Goal: Entertainment & Leisure: Consume media (video, audio)

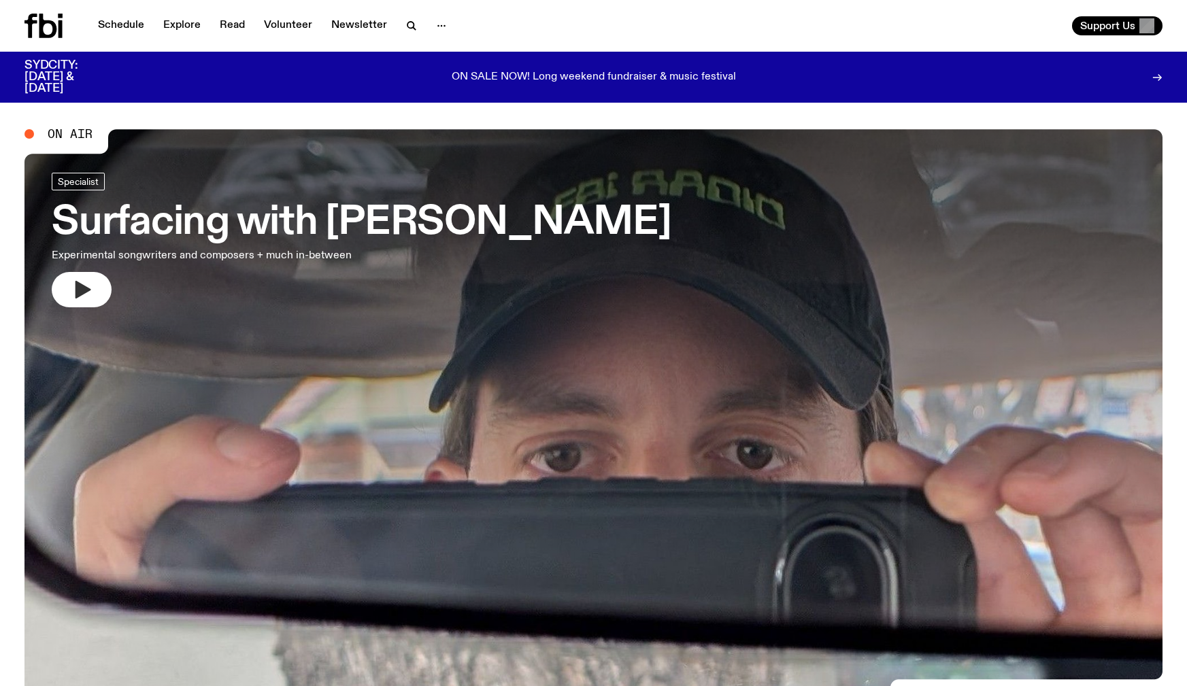
click at [83, 286] on icon "button" at bounding box center [83, 290] width 16 height 18
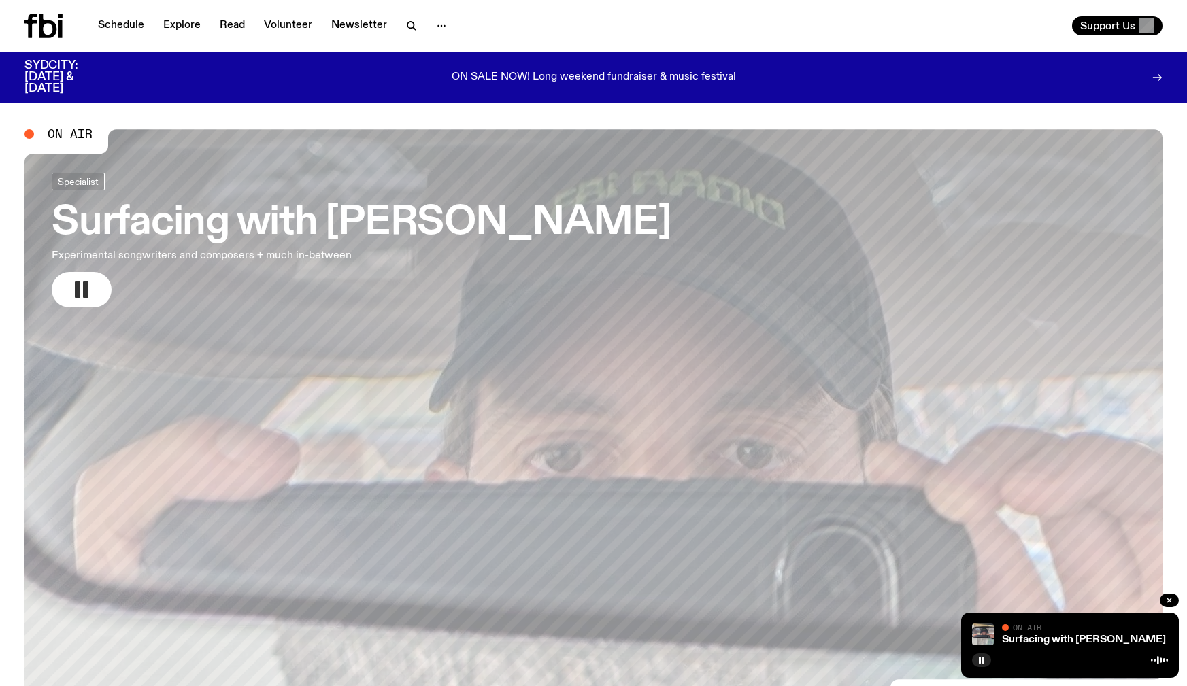
click at [164, 286] on link "Surfacing with [PERSON_NAME] Experimental songwriters and composers + much in-b…" at bounding box center [361, 240] width 619 height 135
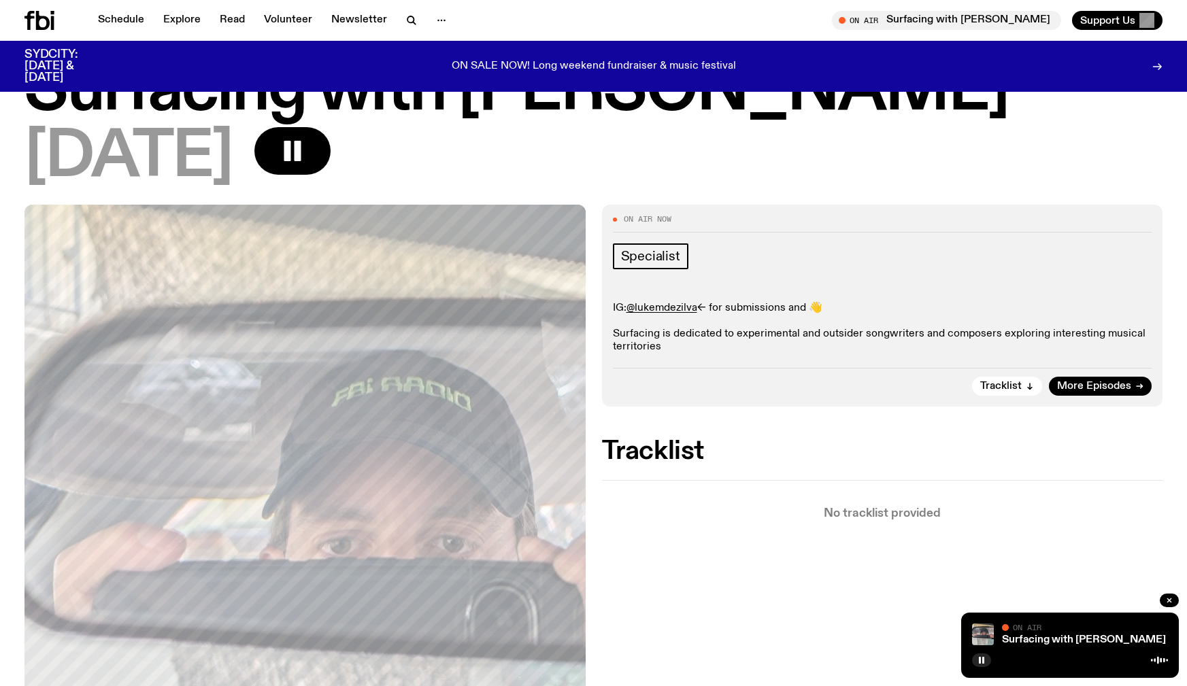
scroll to position [61, 0]
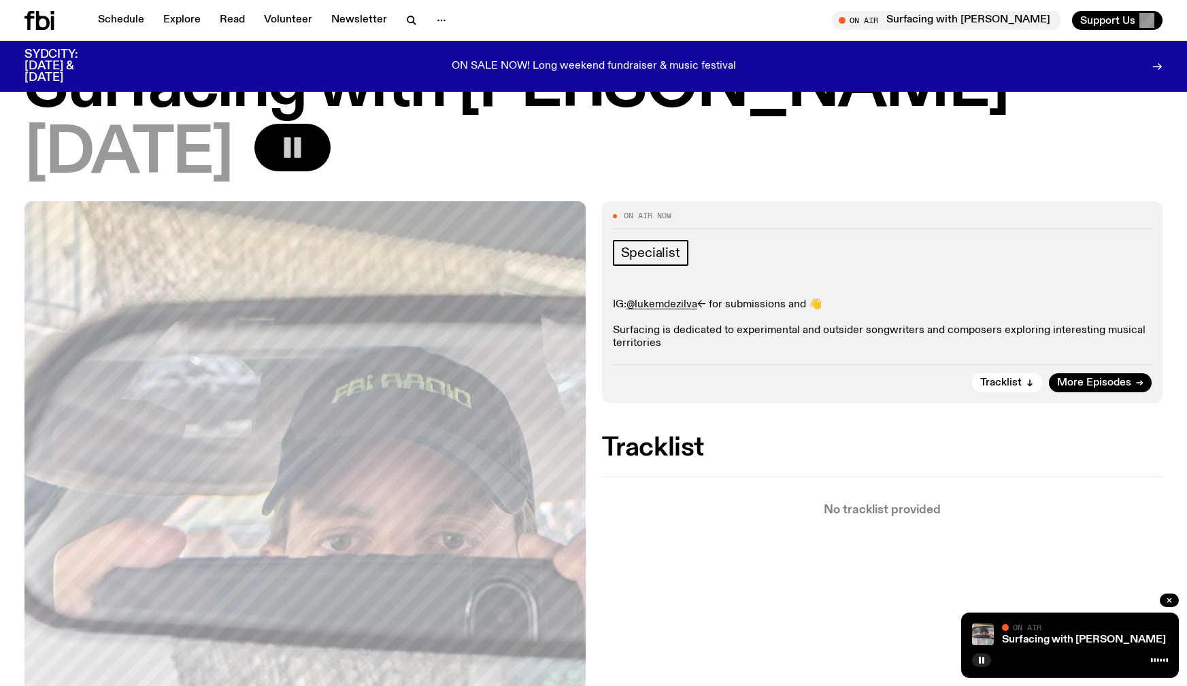
click at [331, 133] on button "button" at bounding box center [292, 148] width 76 height 48
click at [301, 145] on rect "button" at bounding box center [297, 147] width 7 height 20
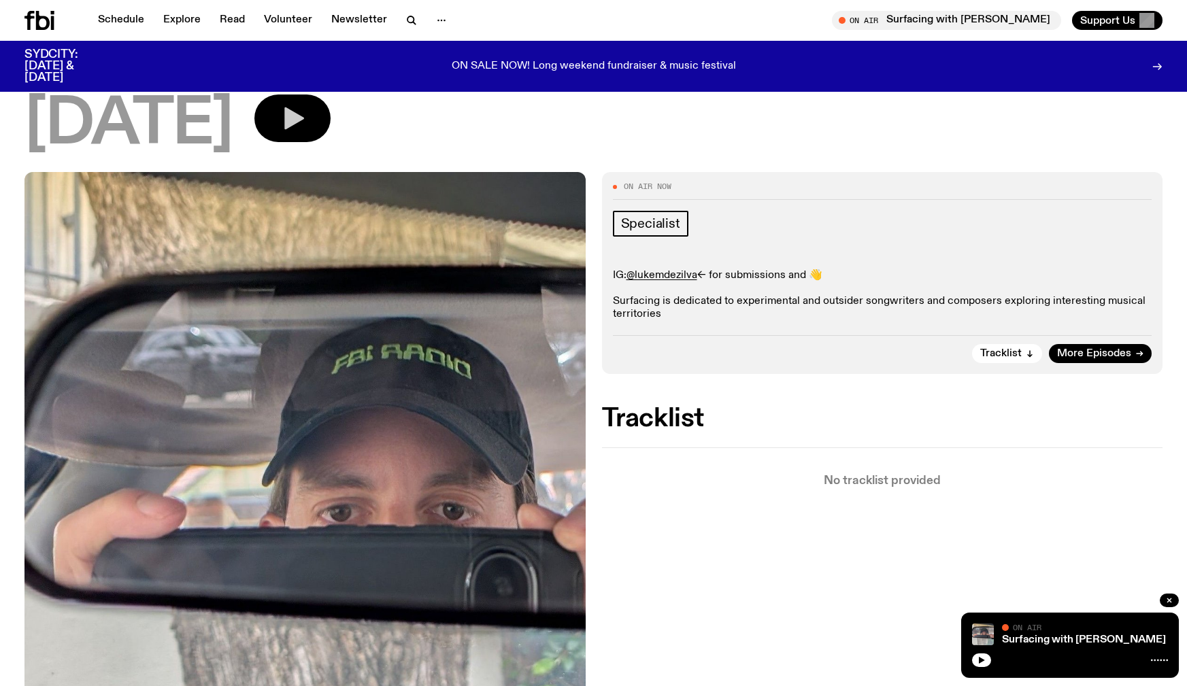
scroll to position [58, 0]
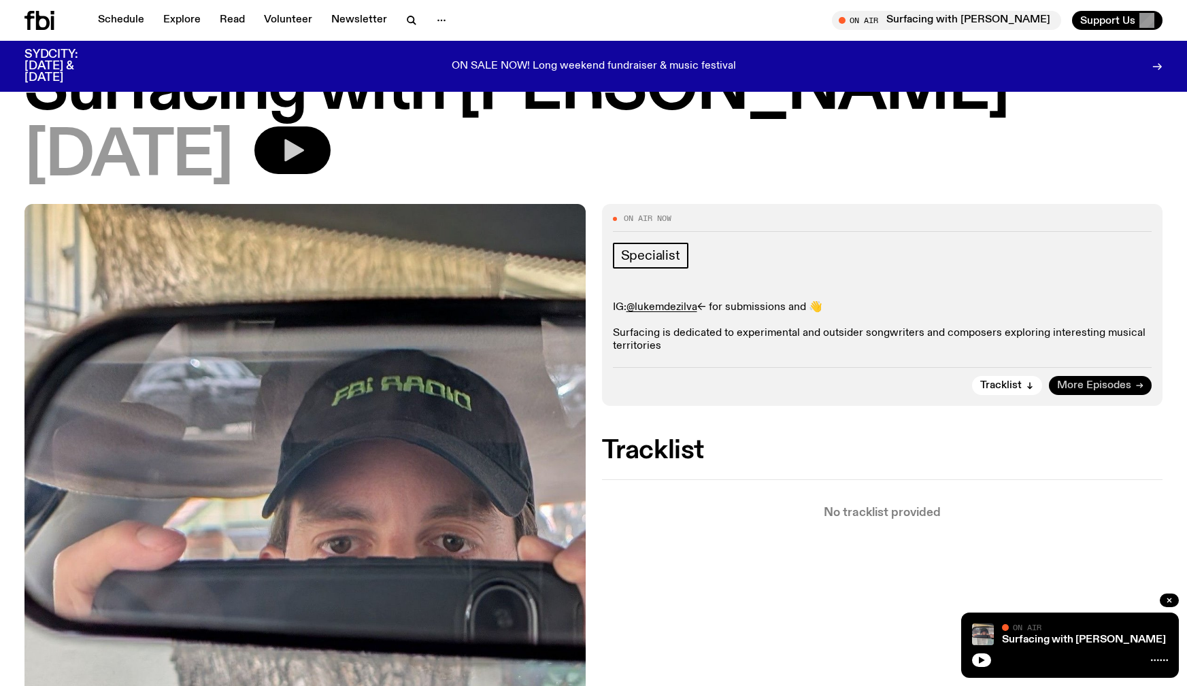
click at [1090, 384] on span "More Episodes" at bounding box center [1094, 386] width 74 height 10
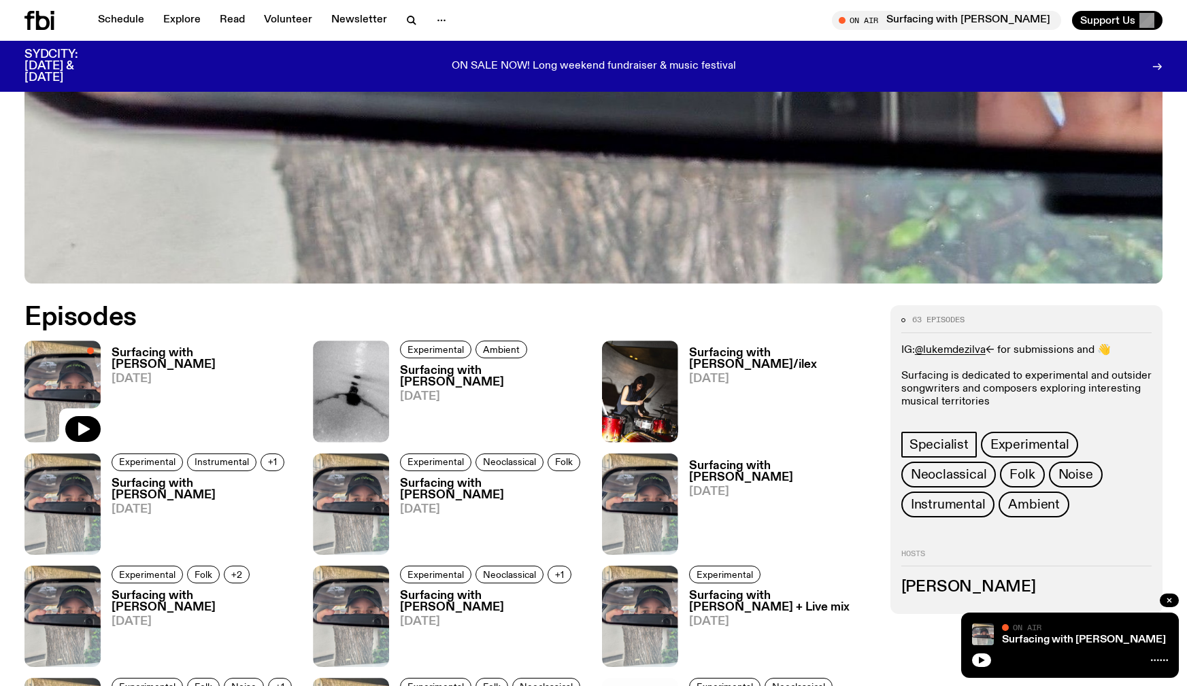
scroll to position [621, 0]
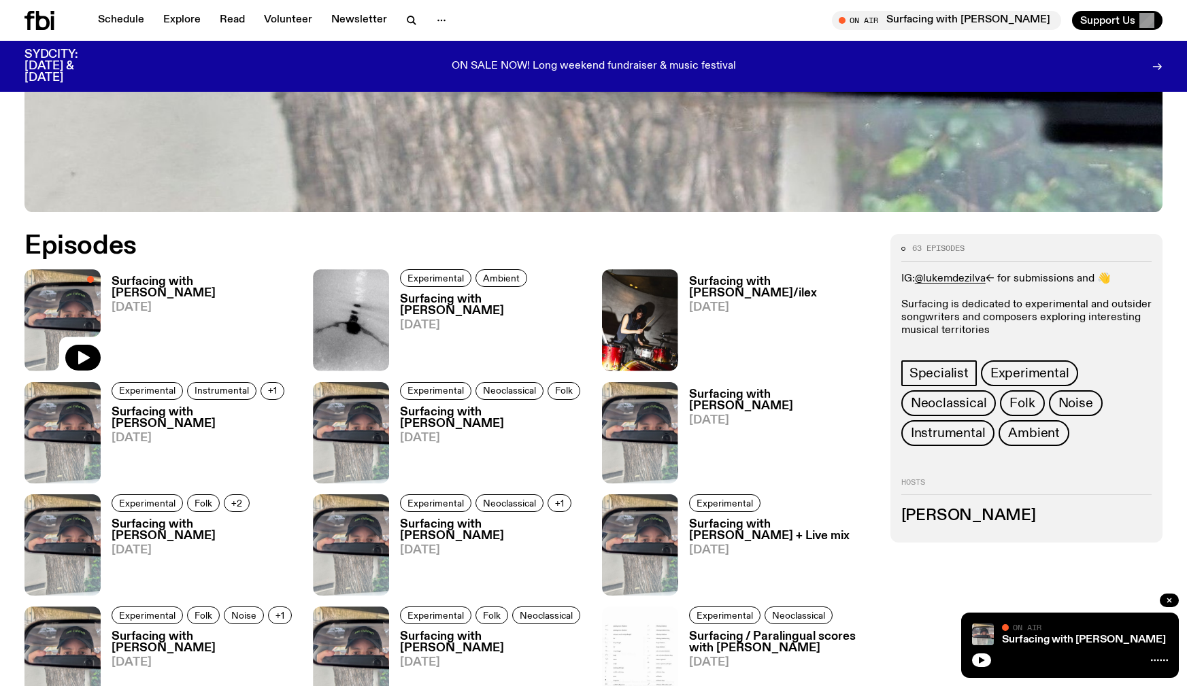
click at [774, 282] on h3 "Surfacing with [PERSON_NAME]/ilex" at bounding box center [781, 287] width 185 height 23
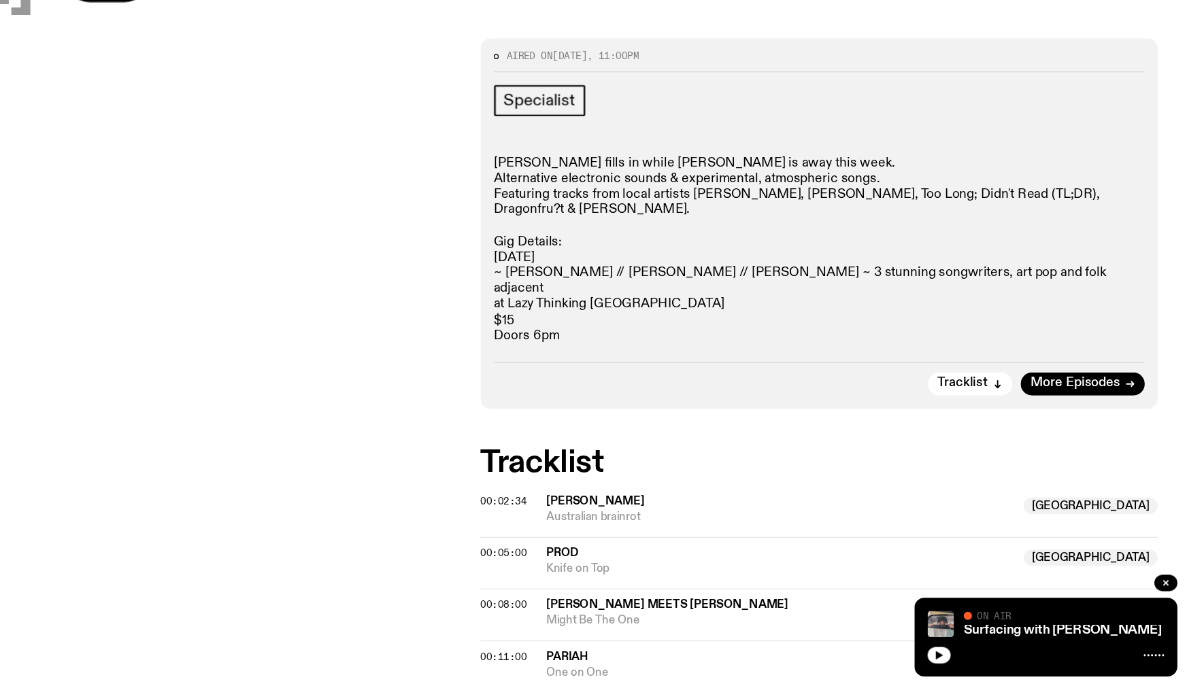
scroll to position [116, 0]
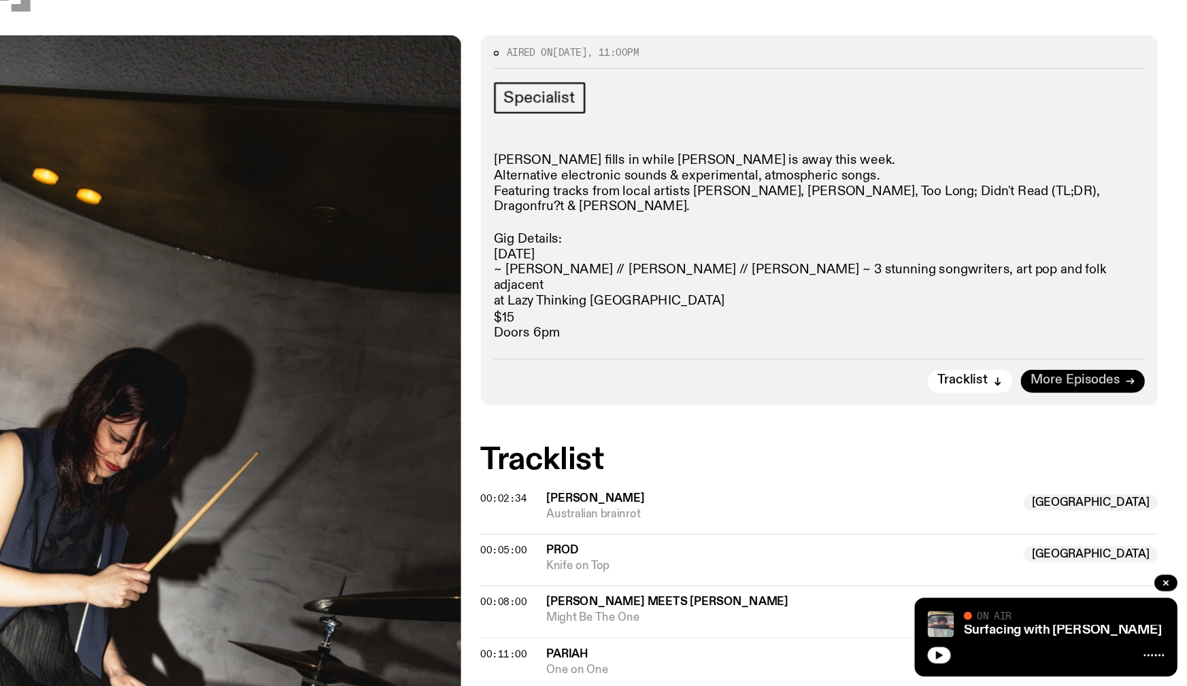
click at [1107, 428] on span "More Episodes" at bounding box center [1094, 433] width 74 height 10
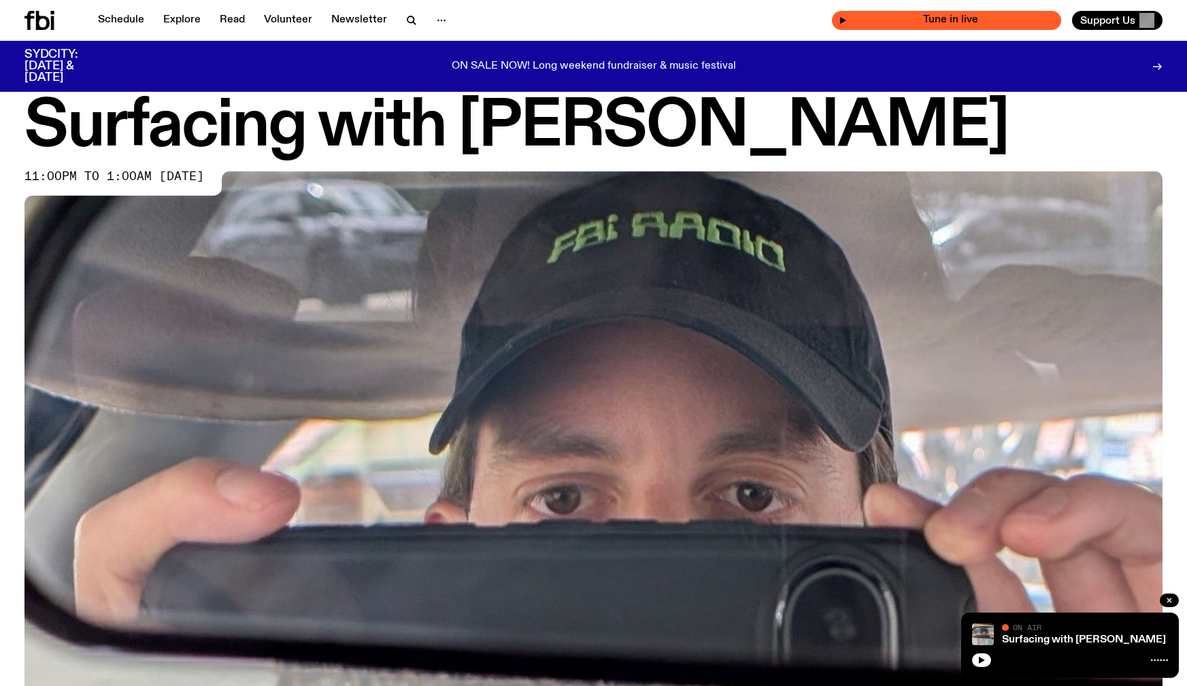
scroll to position [31, 0]
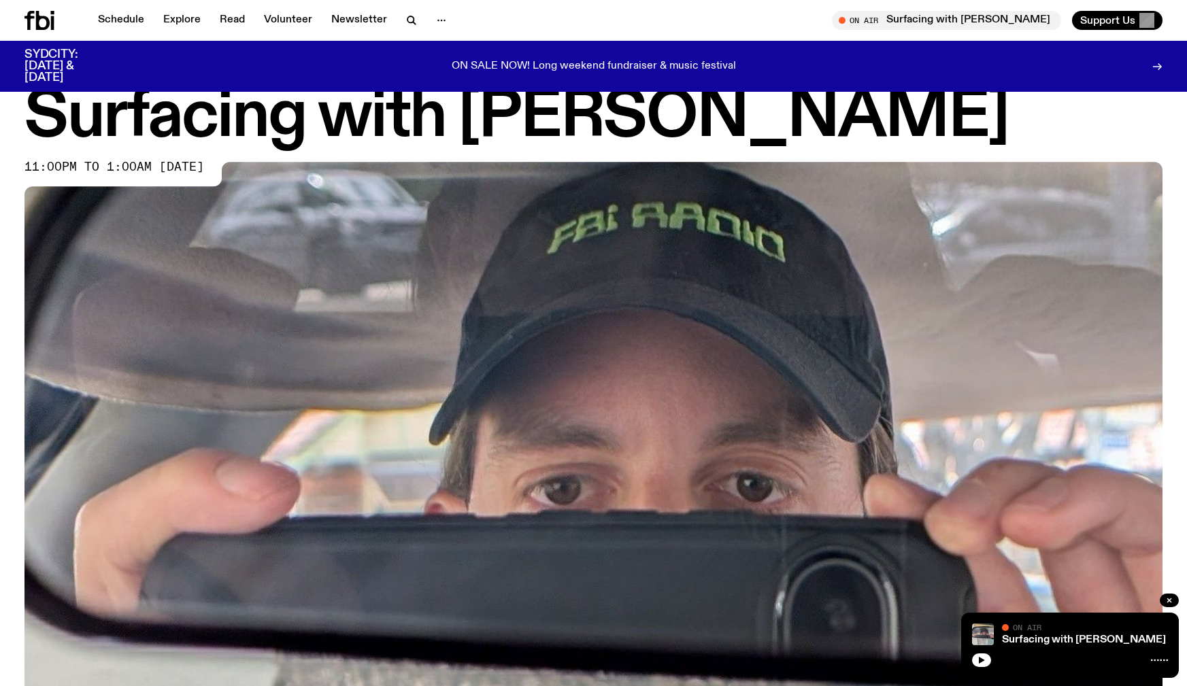
click at [367, 234] on img at bounding box center [593, 482] width 1138 height 640
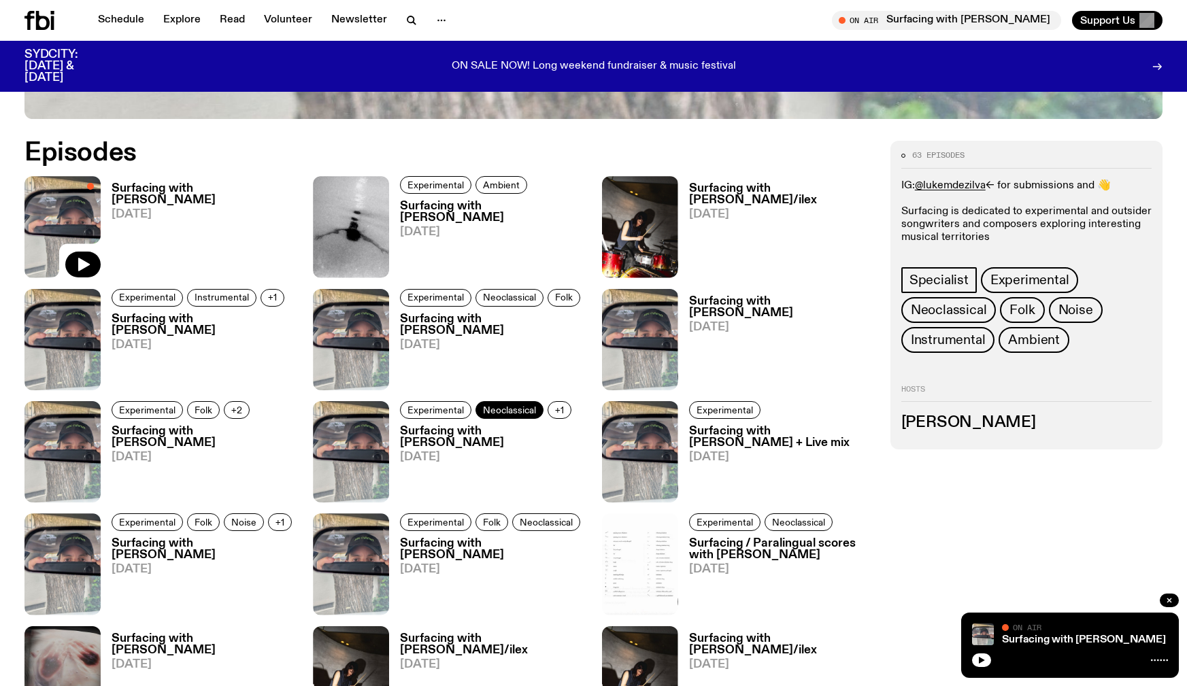
scroll to position [714, 0]
